Goal: Task Accomplishment & Management: Use online tool/utility

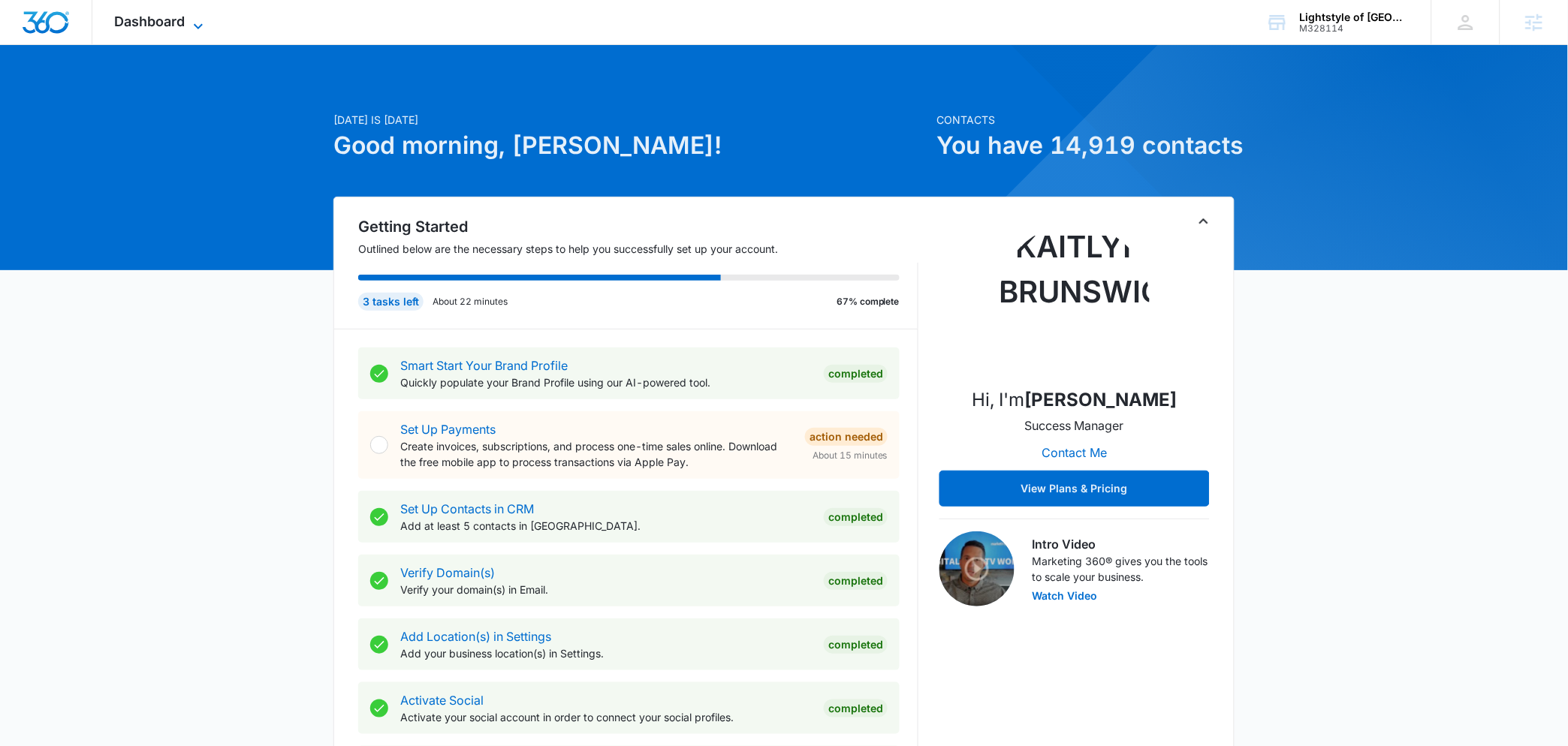
click at [136, 21] on span "Dashboard" at bounding box center [150, 22] width 71 height 16
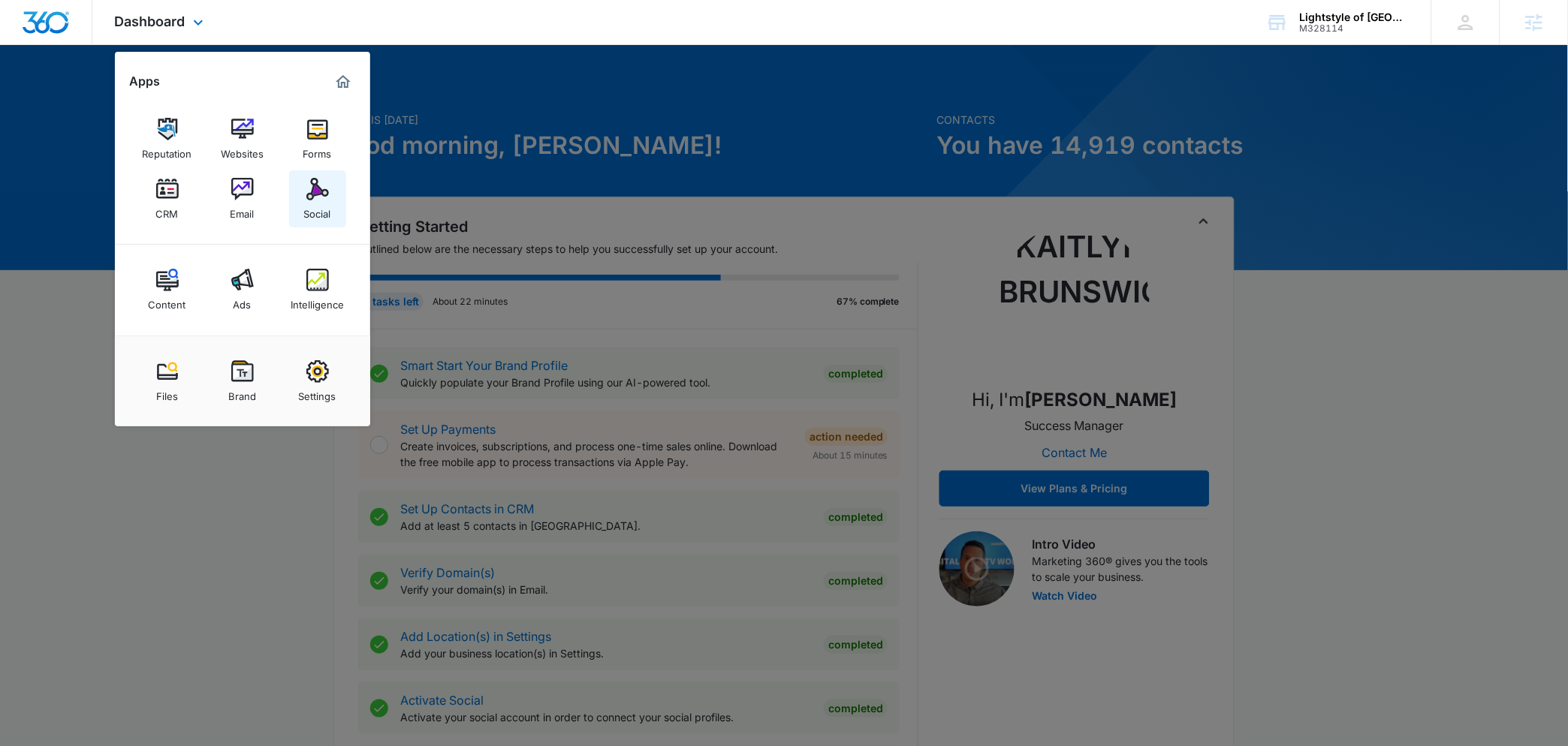
click at [313, 201] on div "Social" at bounding box center [318, 210] width 28 height 20
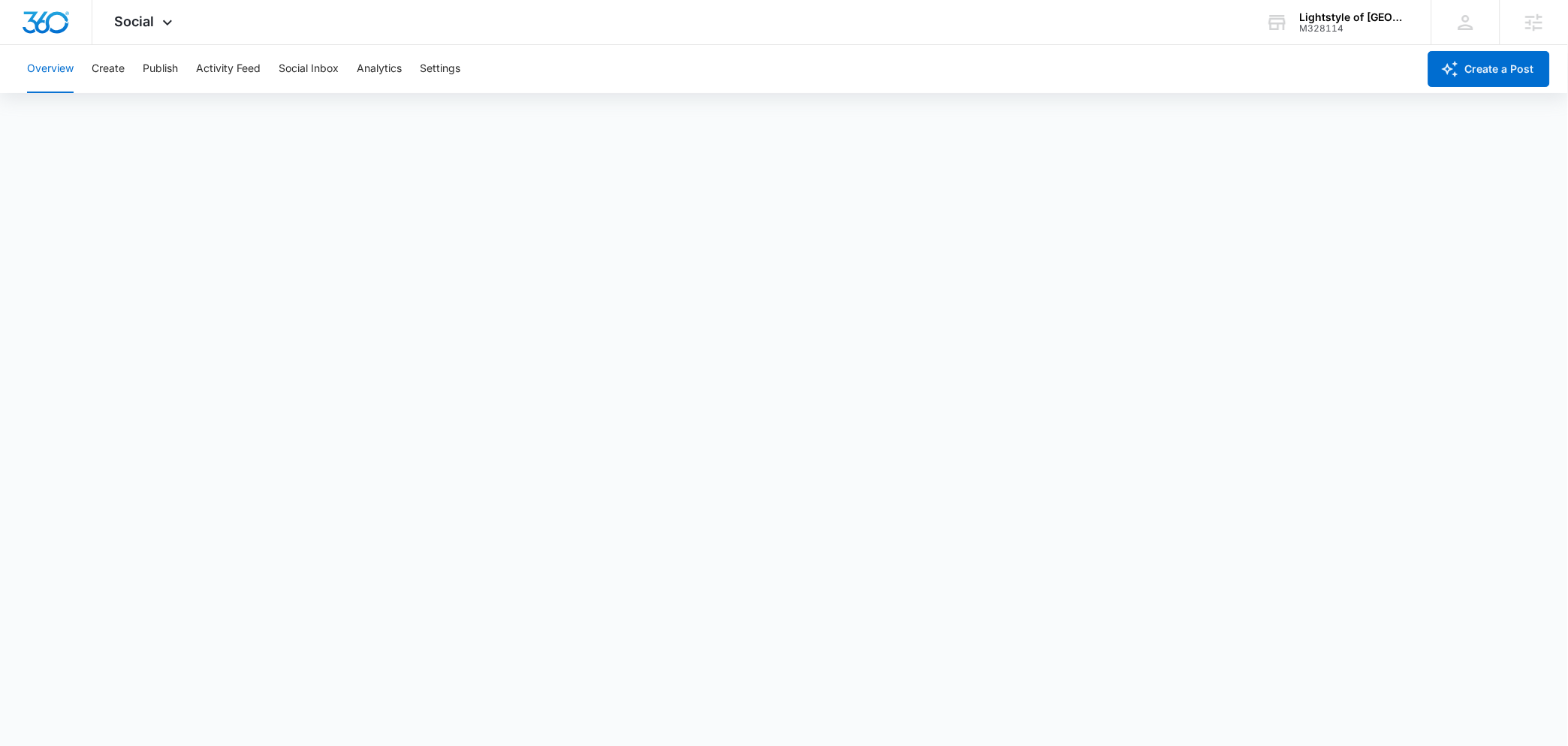
click at [186, 75] on div "Overview Create Publish Activity Feed Social Inbox Analytics Settings" at bounding box center [718, 69] width 1400 height 48
click at [177, 70] on button "Publish" at bounding box center [160, 69] width 35 height 48
